Goal: Task Accomplishment & Management: Manage account settings

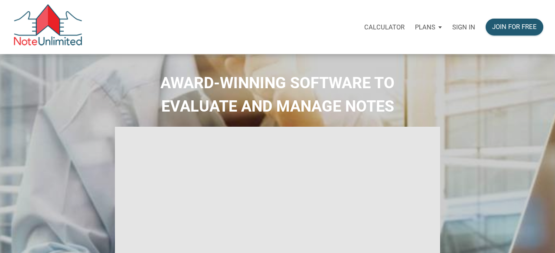
select select
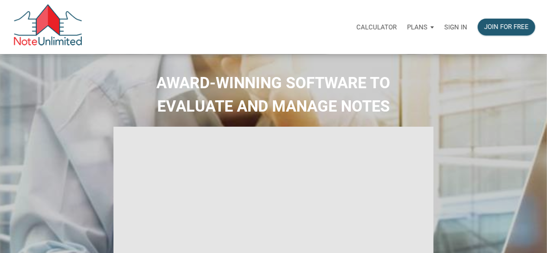
type input "Introduction to new features"
select select
click at [460, 26] on p "Sign in" at bounding box center [456, 27] width 23 height 8
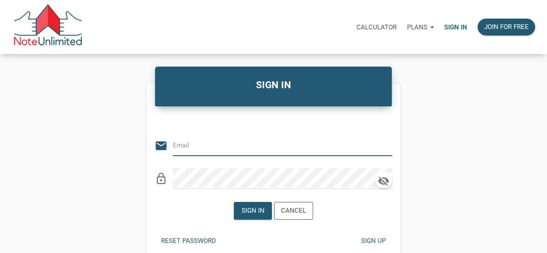
type input "dimateja@gmail.com"
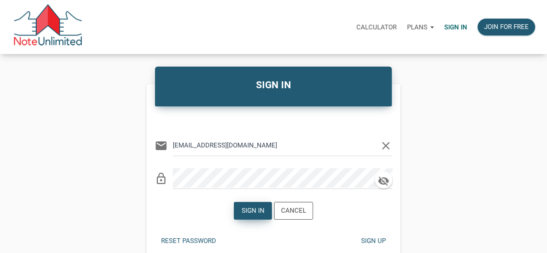
click at [254, 216] on div "Sign in" at bounding box center [252, 211] width 37 height 17
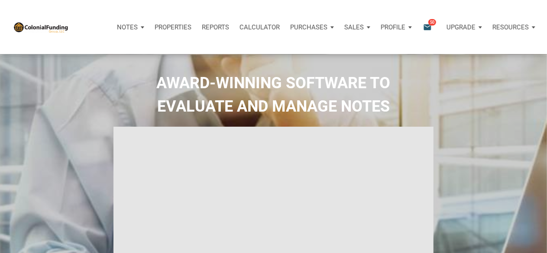
type input "Introduction to new features"
select select
click at [426, 28] on icon "email" at bounding box center [427, 27] width 10 height 10
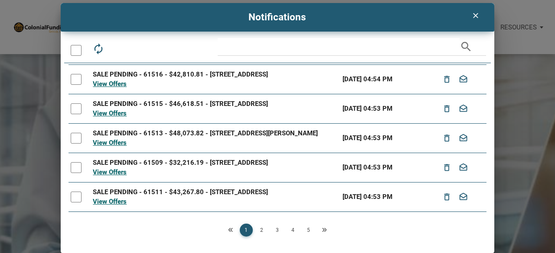
scroll to position [177, 0]
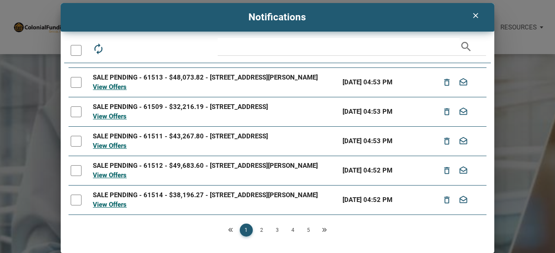
click at [257, 230] on link "2" at bounding box center [261, 230] width 13 height 13
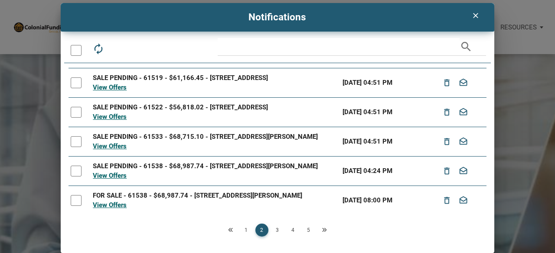
scroll to position [0, 0]
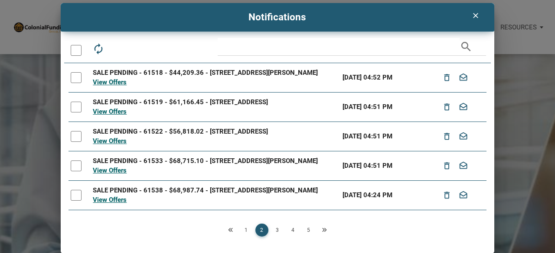
click at [244, 229] on link "1" at bounding box center [246, 230] width 13 height 13
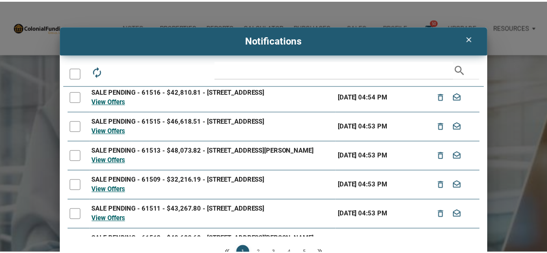
scroll to position [130, 0]
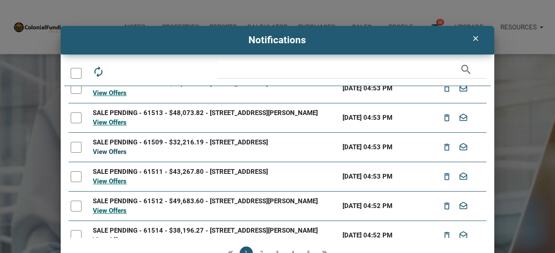
click at [113, 156] on link "View Offers" at bounding box center [110, 152] width 34 height 8
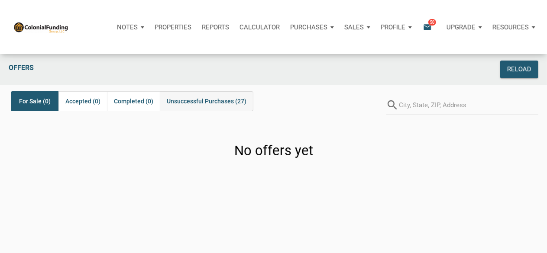
click at [207, 101] on span "Unsuccessful Purchases (27)" at bounding box center [207, 101] width 80 height 10
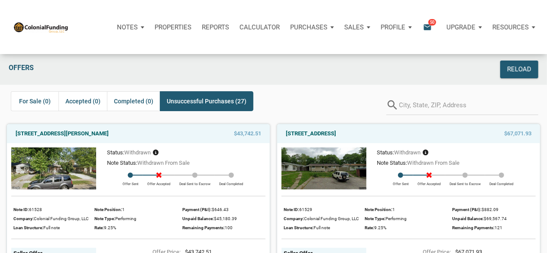
click at [321, 170] on img at bounding box center [324, 169] width 85 height 42
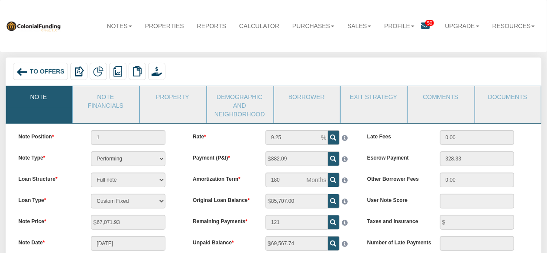
click at [21, 71] on img at bounding box center [22, 72] width 12 height 12
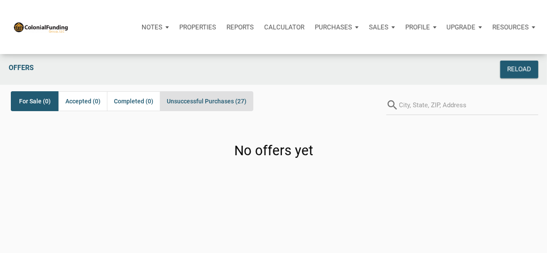
click at [223, 99] on span "Unsuccessful Purchases (27)" at bounding box center [207, 101] width 80 height 10
